Goal: Information Seeking & Learning: Check status

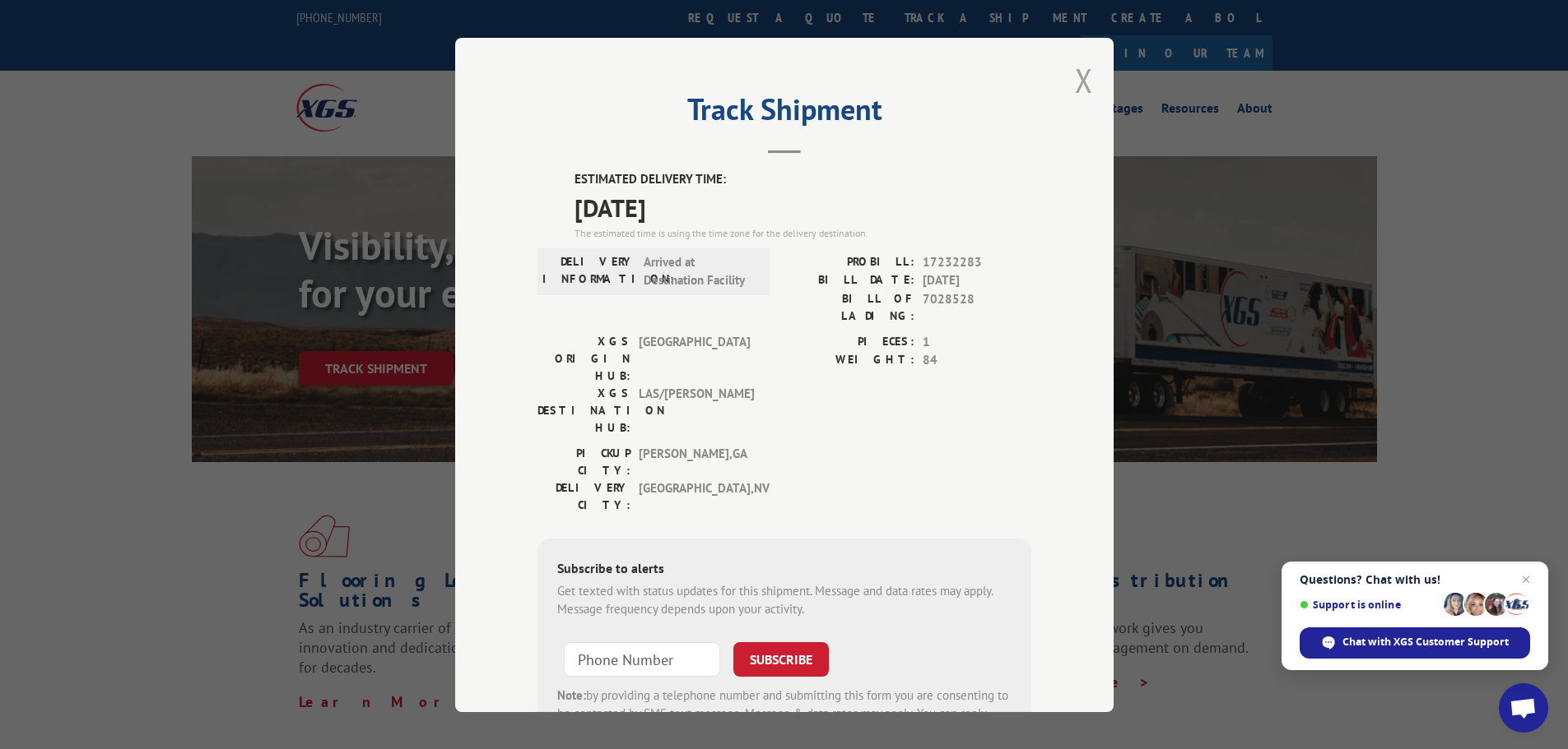
click at [1079, 78] on button "Close modal" at bounding box center [1084, 80] width 18 height 44
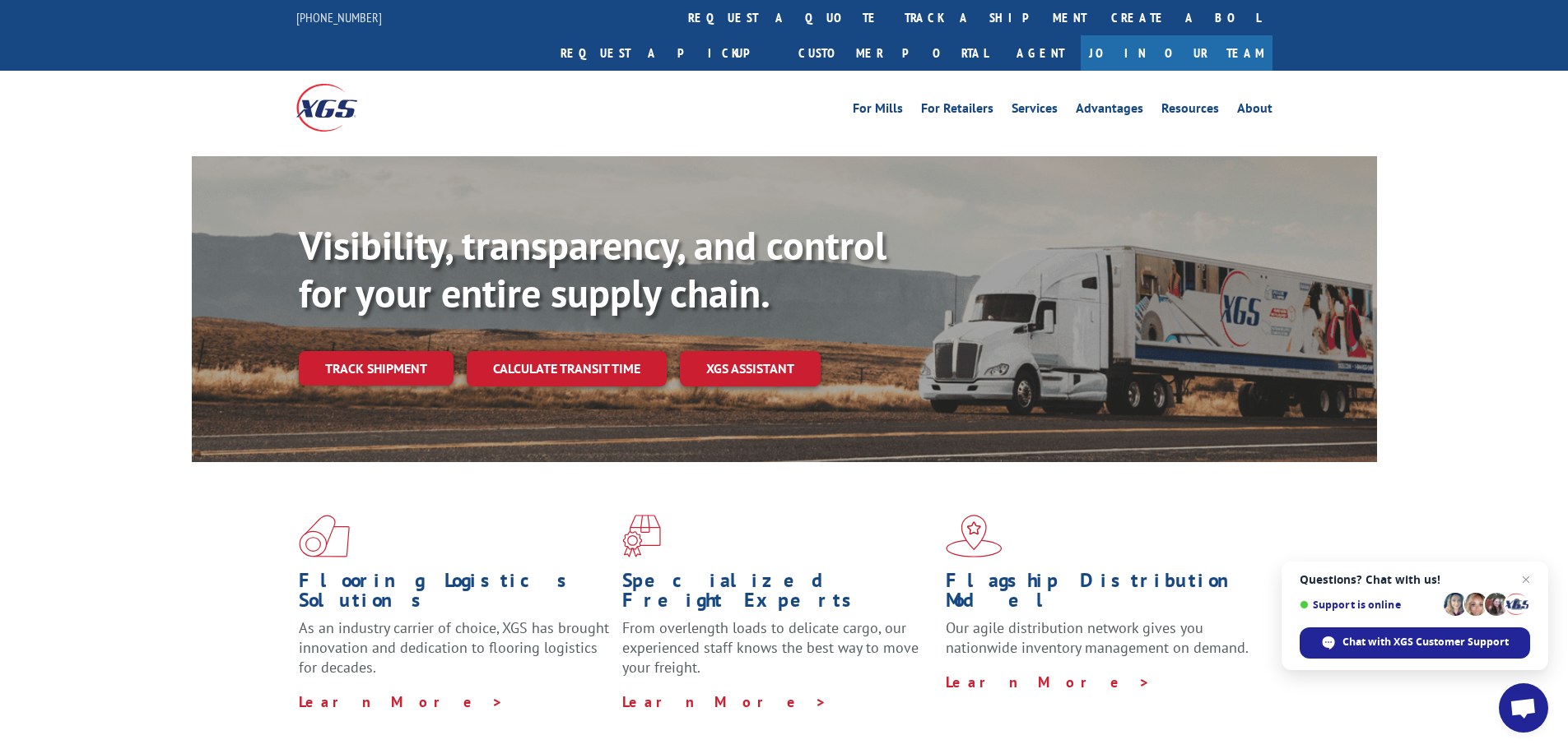
drag, startPoint x: 382, startPoint y: 325, endPoint x: 444, endPoint y: 314, distance: 63.0
click at [382, 352] on link "Track shipment" at bounding box center [375, 369] width 155 height 35
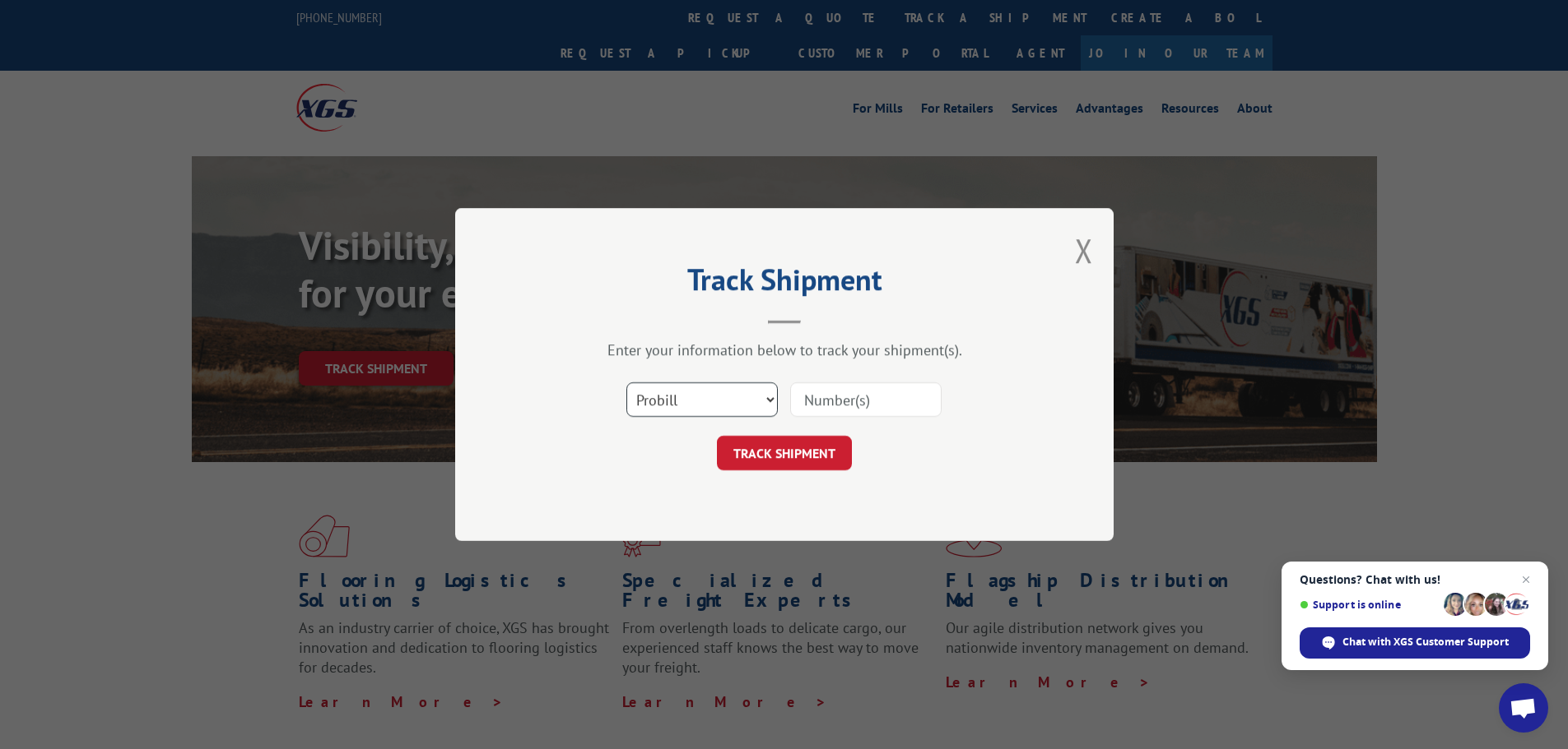
click at [662, 405] on select "Select category... Probill BOL PO" at bounding box center [702, 400] width 152 height 35
select select "bol"
click at [626, 383] on select "Select category... Probill BOL PO" at bounding box center [702, 400] width 152 height 35
click at [787, 406] on div "Select category... Probill BOL PO" at bounding box center [784, 400] width 494 height 54
click at [819, 400] on input at bounding box center [866, 400] width 152 height 35
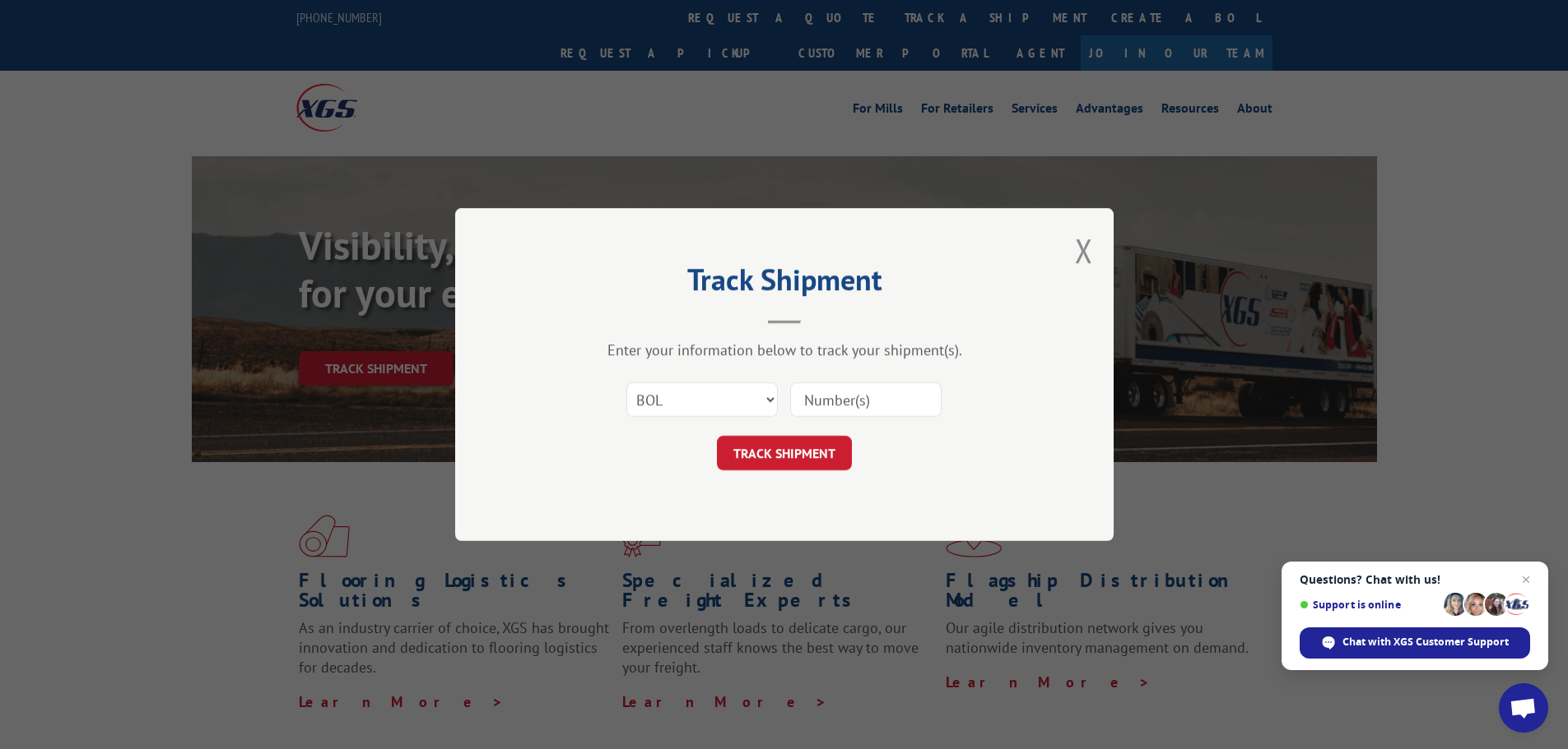
paste input "7028528"
type input "7028528"
drag, startPoint x: 763, startPoint y: 447, endPoint x: 754, endPoint y: 443, distance: 9.8
click at [763, 448] on button "TRACK SHIPMENT" at bounding box center [784, 454] width 135 height 35
